Goal: Information Seeking & Learning: Learn about a topic

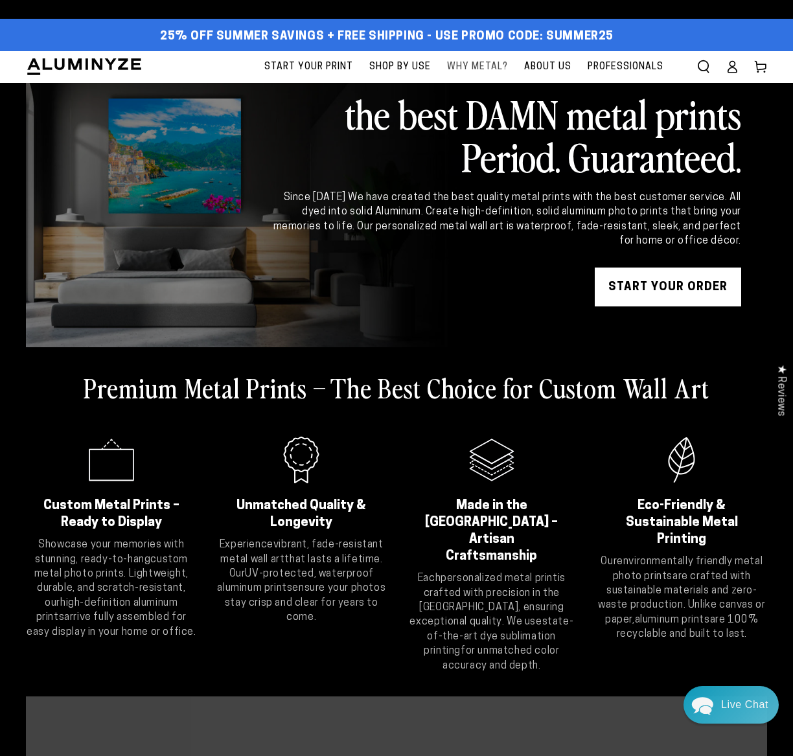
click at [482, 63] on span "Why Metal?" at bounding box center [477, 67] width 61 height 16
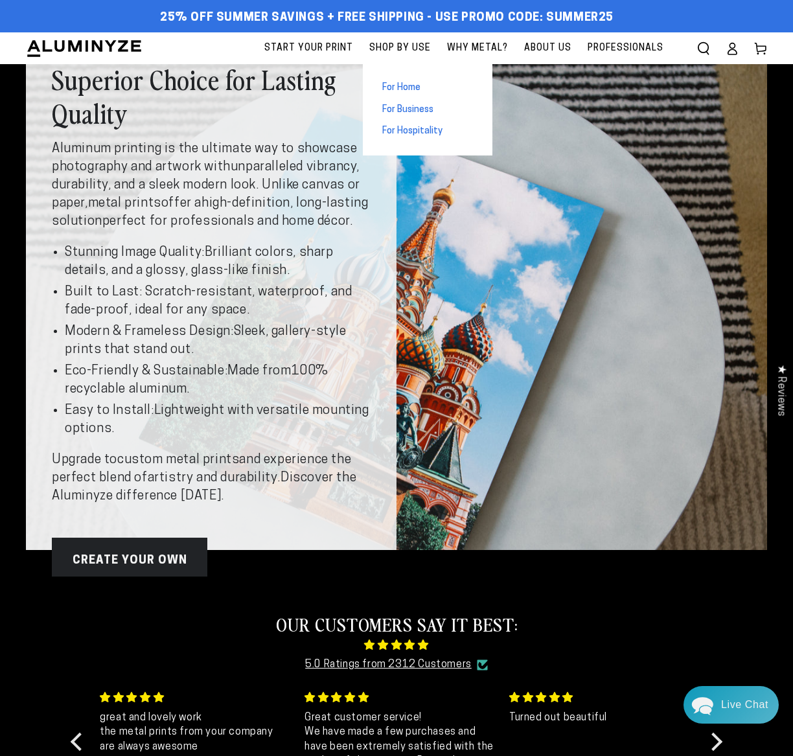
click at [396, 85] on span "For Home" at bounding box center [401, 88] width 38 height 13
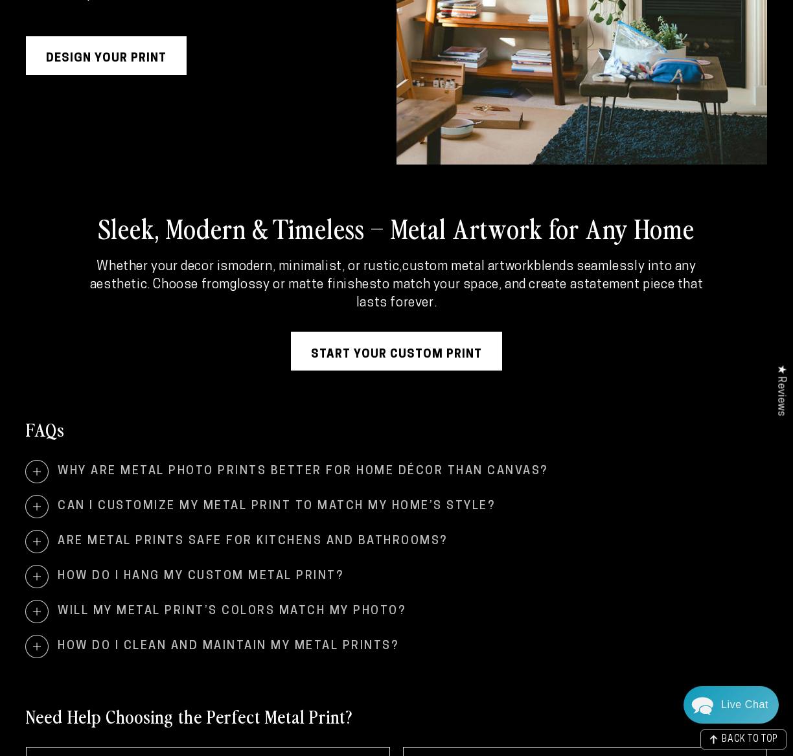
scroll to position [2007, 0]
